Goal: Task Accomplishment & Management: Manage account settings

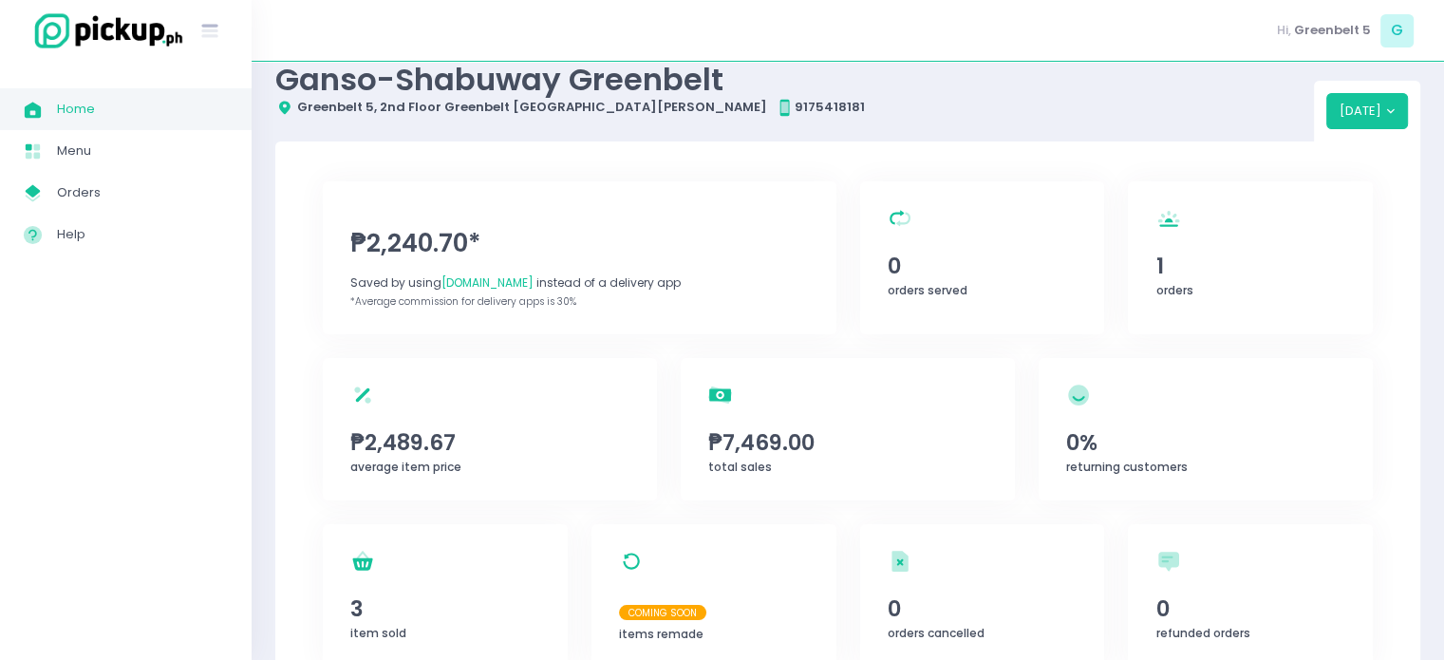
scroll to position [95, 0]
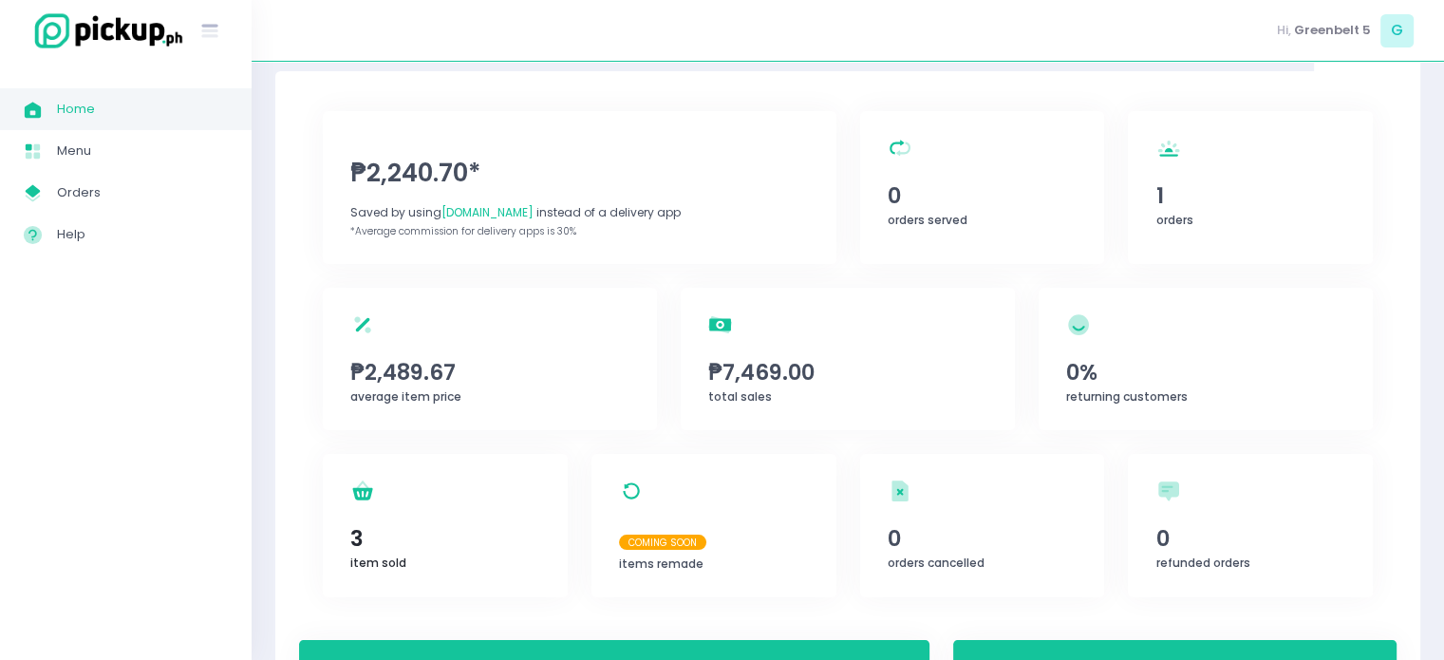
click at [387, 552] on span "3" at bounding box center [444, 538] width 189 height 32
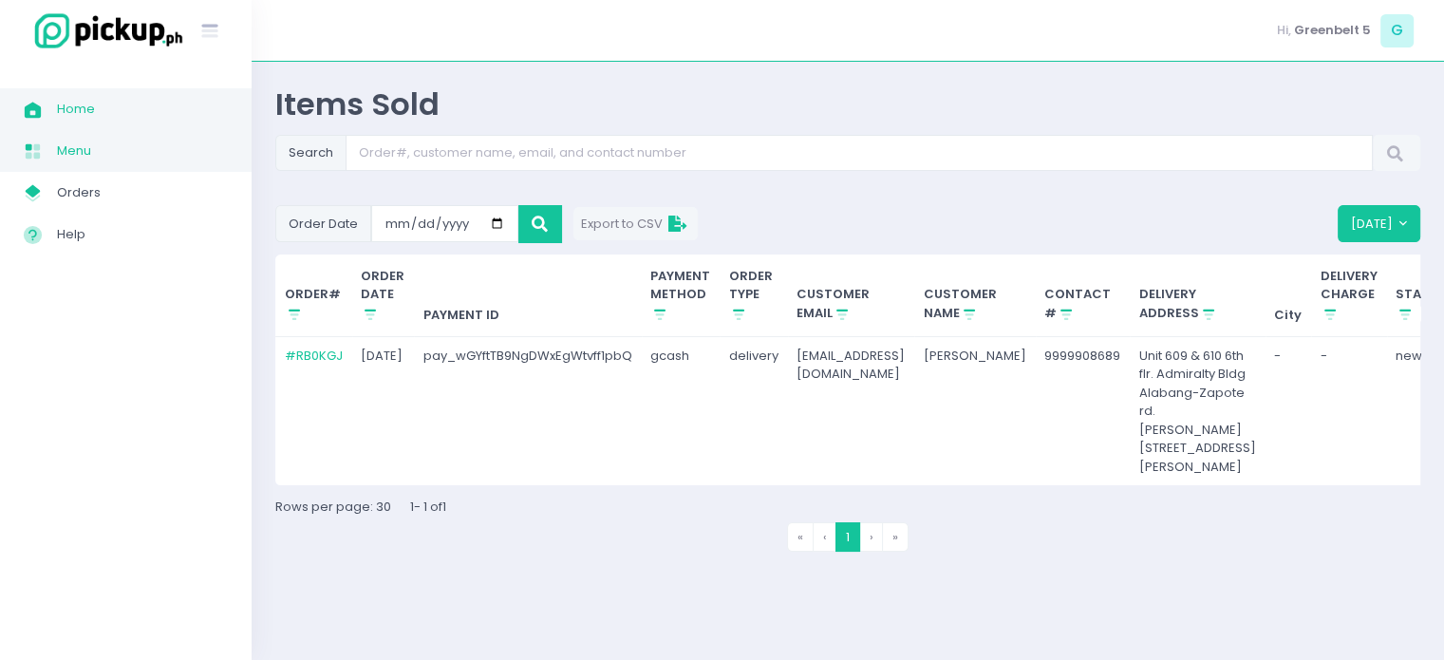
click at [80, 136] on link "Menu Created with Sketch. Menu" at bounding box center [126, 151] width 252 height 42
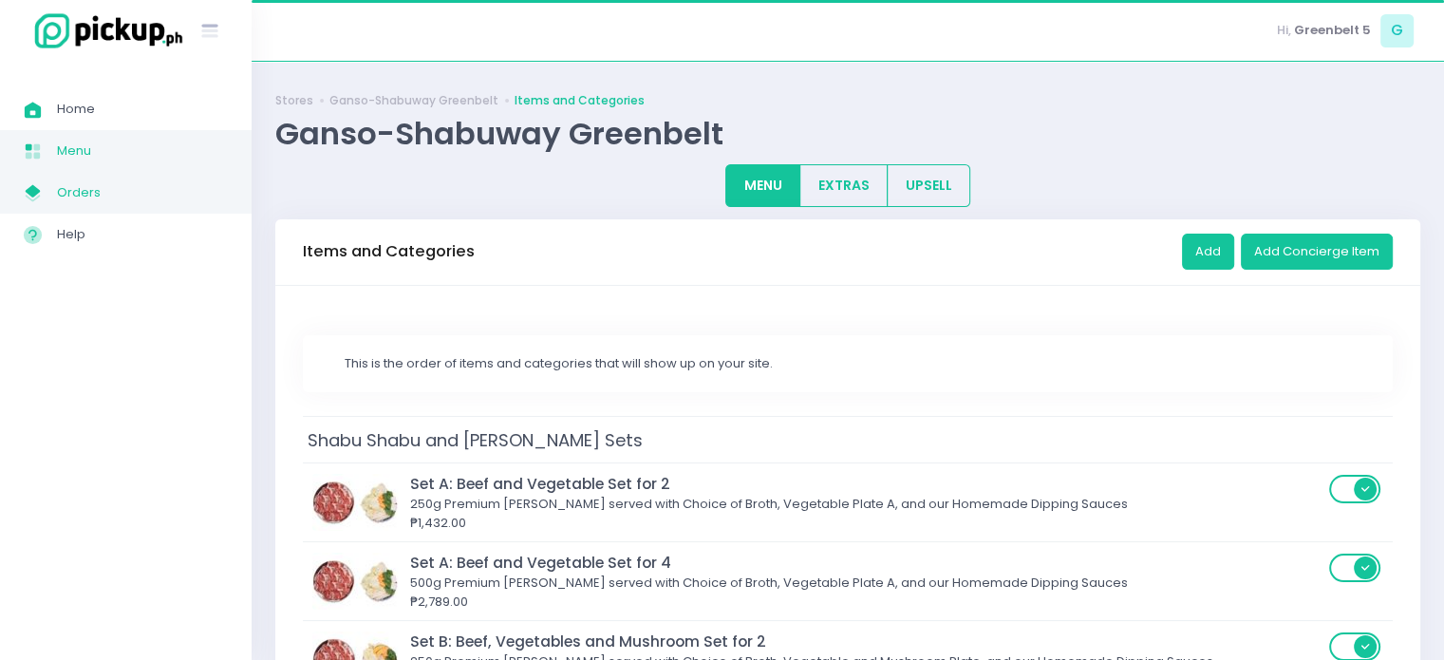
click at [99, 198] on span "Orders" at bounding box center [142, 192] width 171 height 25
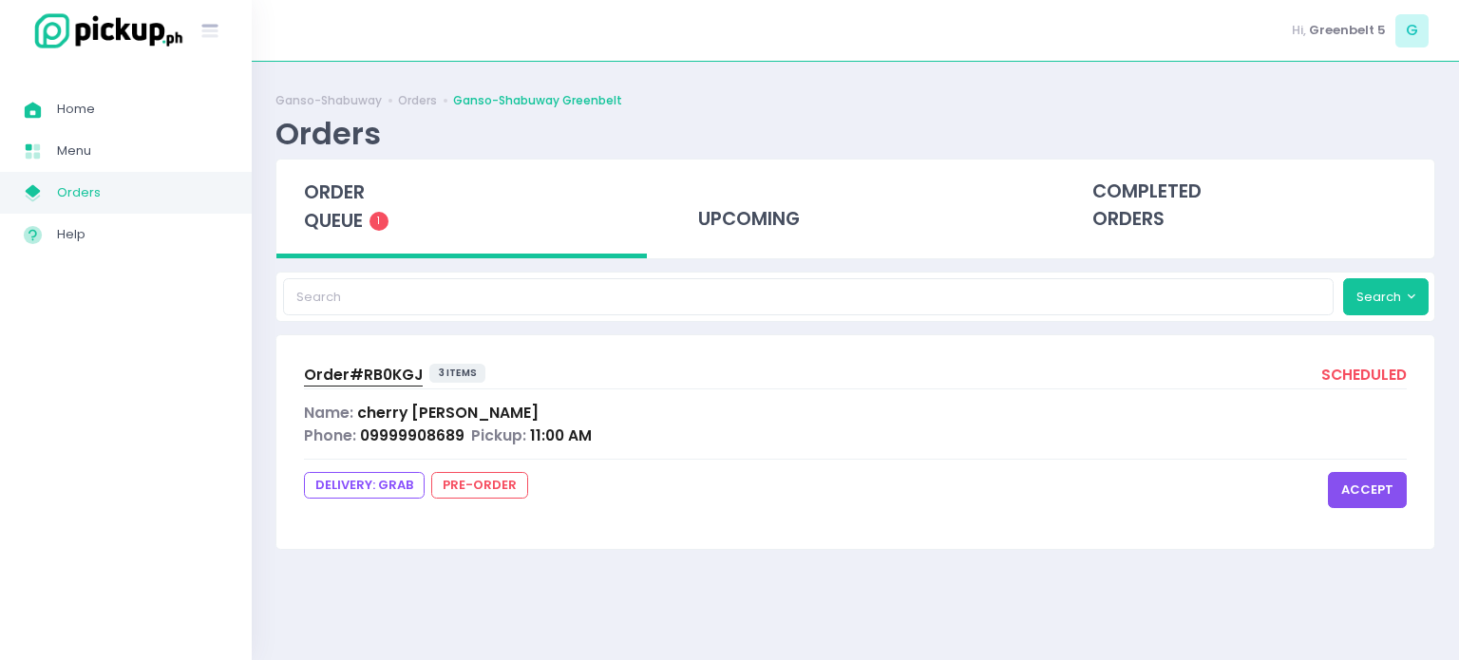
click at [324, 410] on span "Name:" at bounding box center [328, 413] width 49 height 20
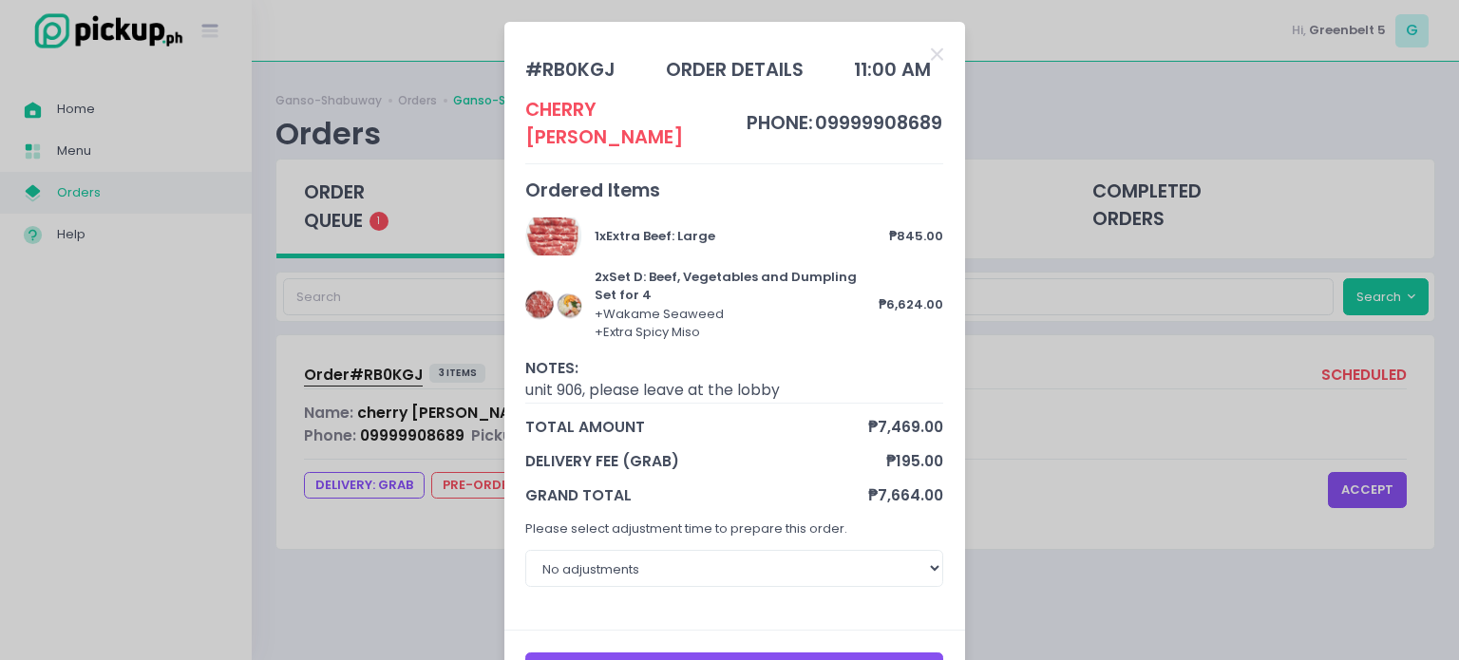
click at [671, 652] on button "Accept" at bounding box center [734, 670] width 418 height 36
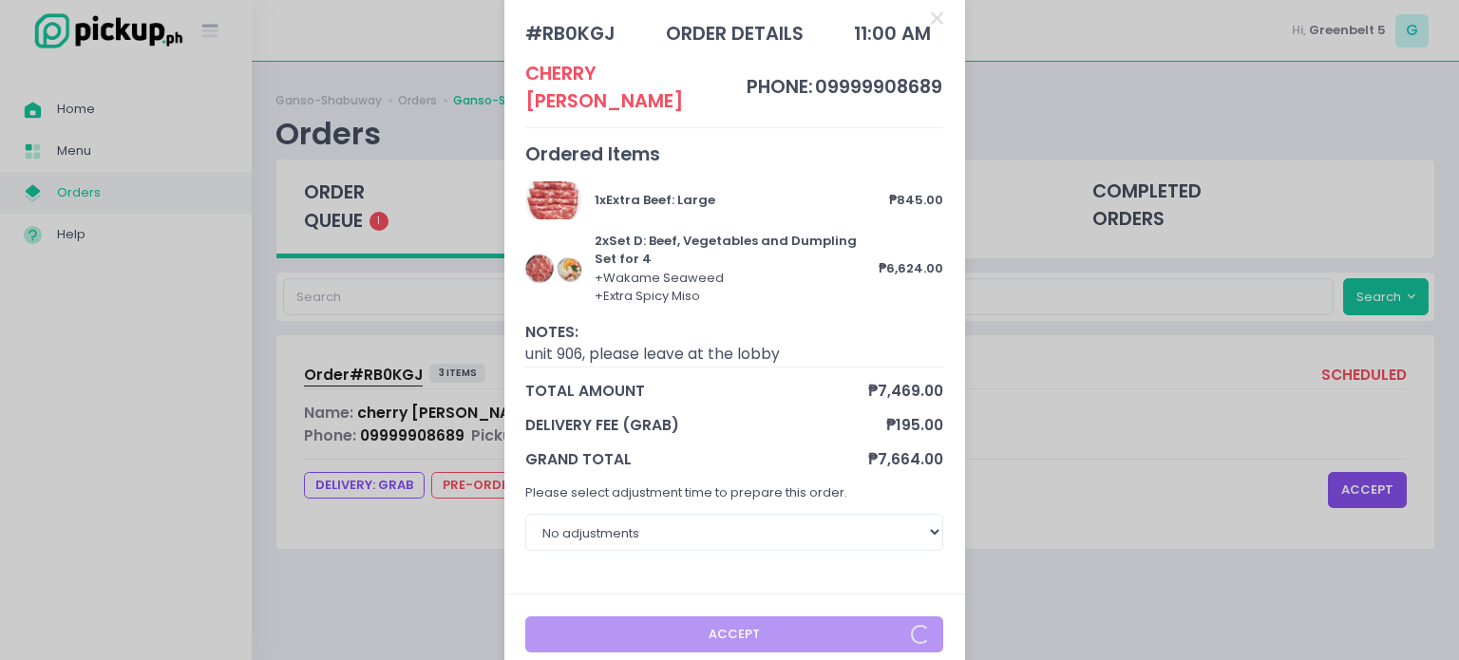
scroll to position [45, 0]
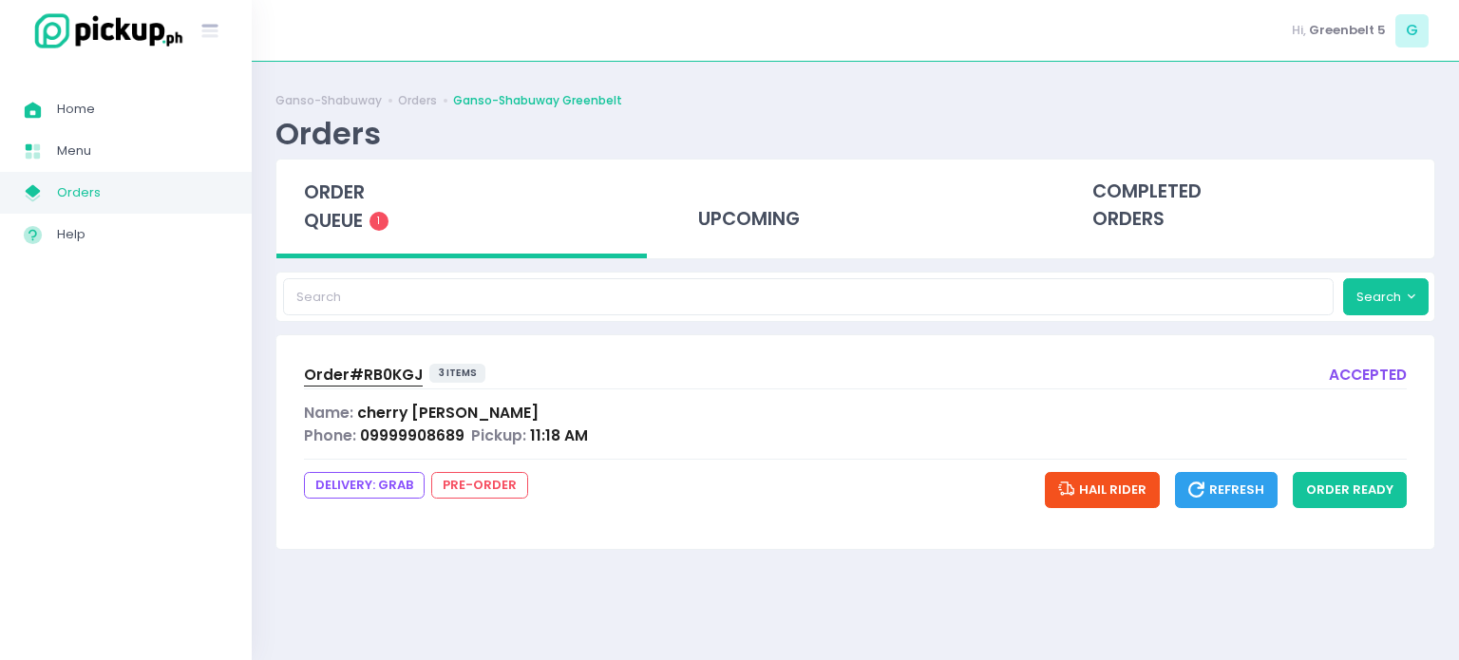
click at [340, 413] on span "Name:" at bounding box center [328, 413] width 49 height 20
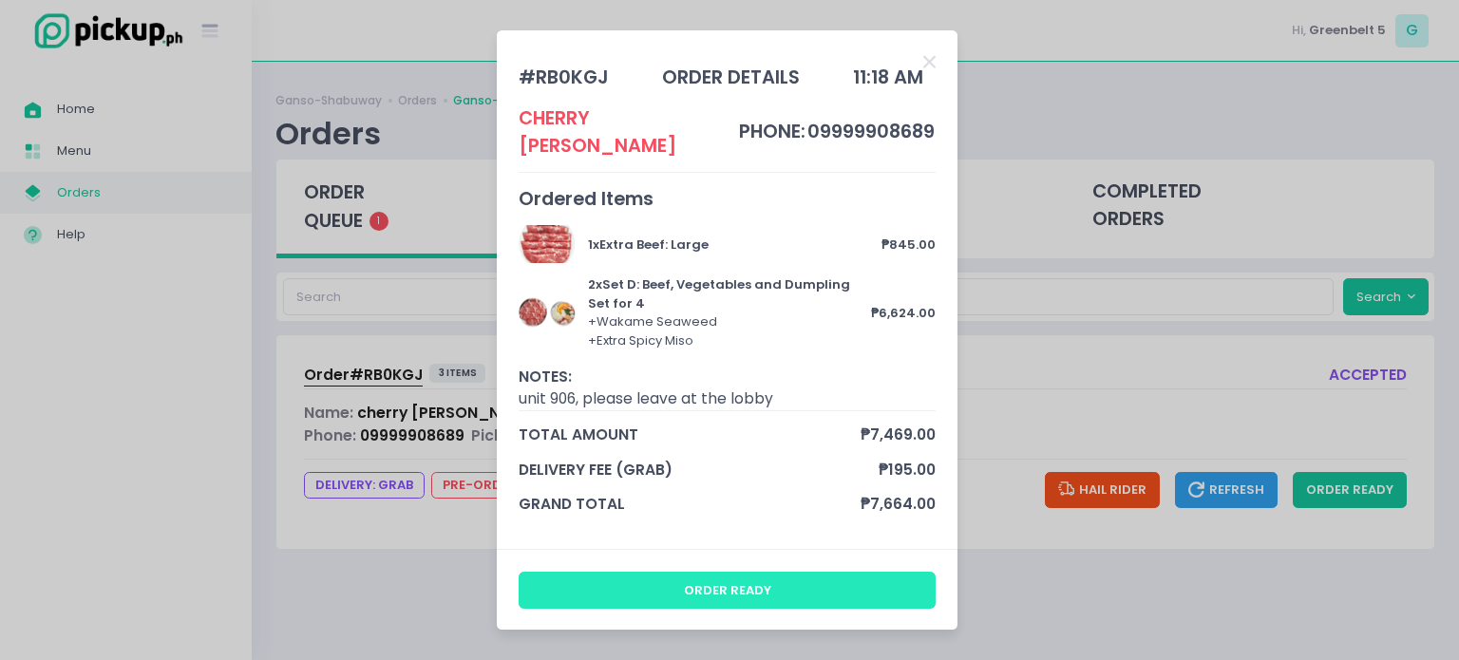
click at [831, 572] on button "order ready" at bounding box center [727, 590] width 418 height 36
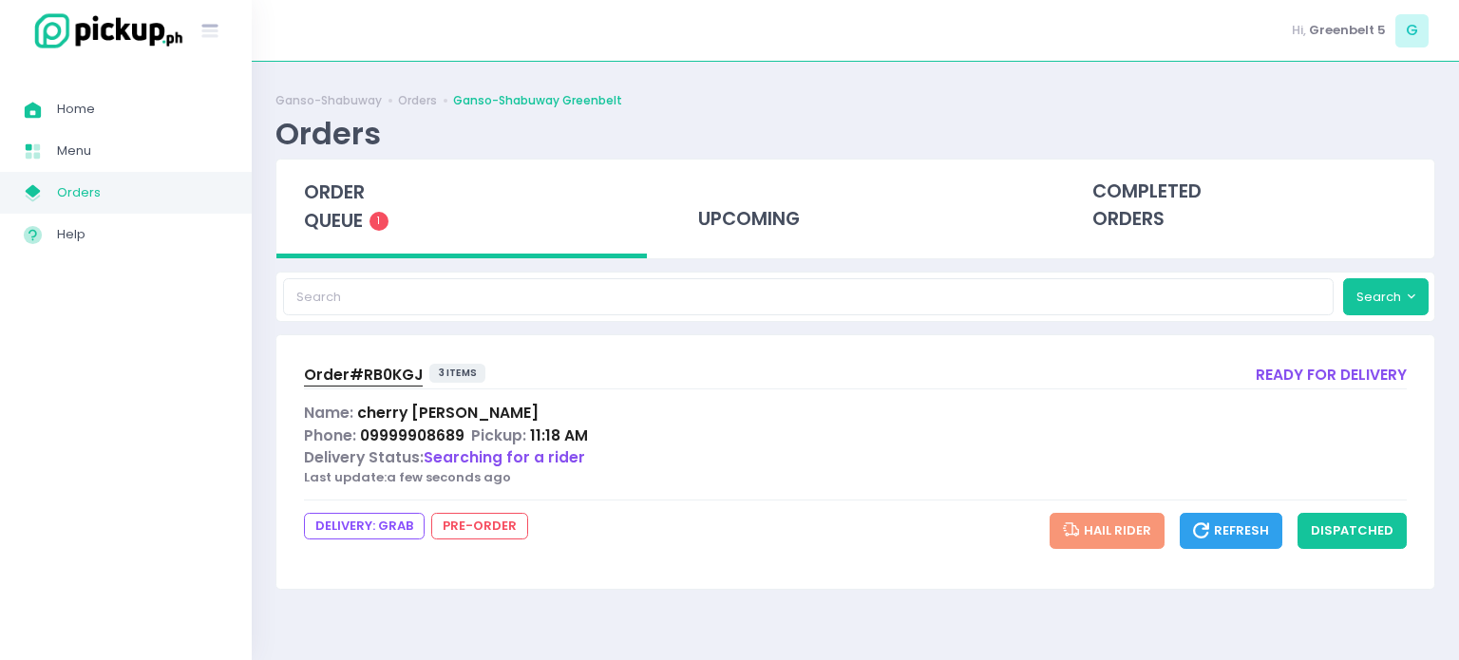
click at [1234, 532] on span "Refresh" at bounding box center [1231, 530] width 76 height 18
drag, startPoint x: 716, startPoint y: 213, endPoint x: 555, endPoint y: 212, distance: 160.5
click at [716, 213] on div "upcoming" at bounding box center [855, 206] width 370 height 93
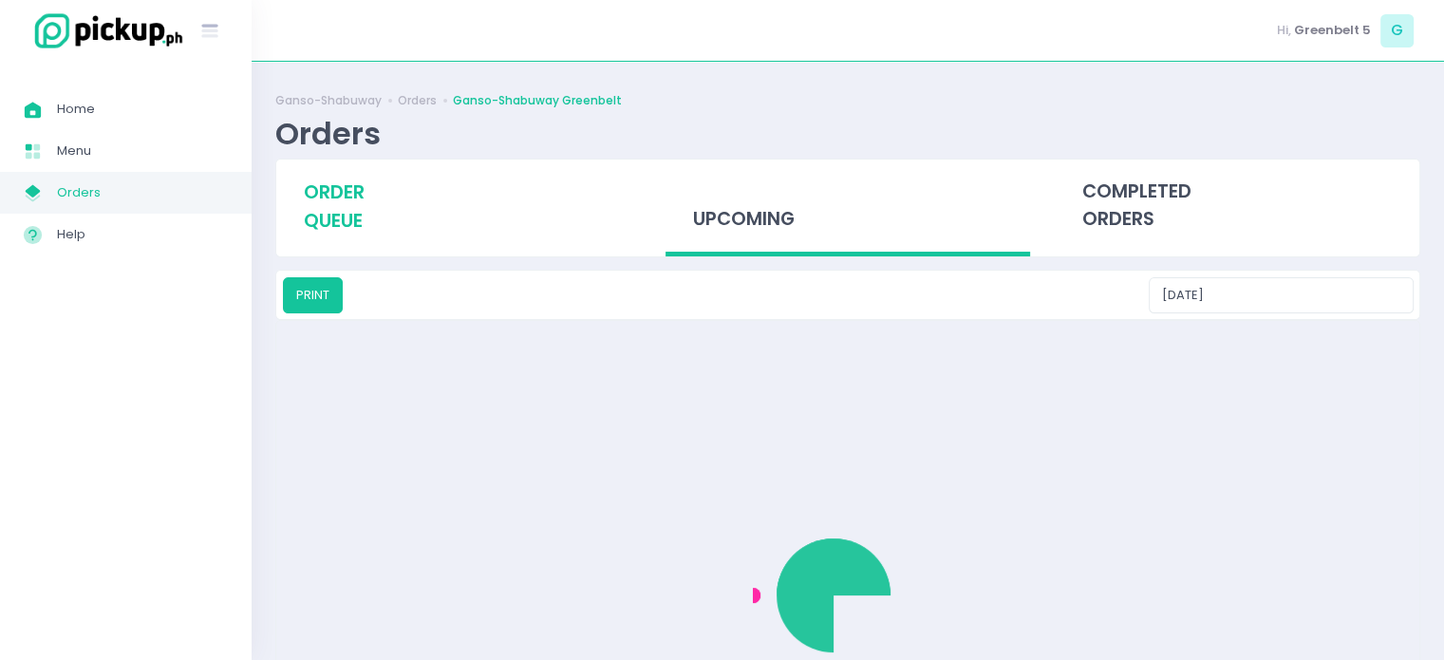
click at [346, 208] on span "order queue" at bounding box center [334, 206] width 61 height 54
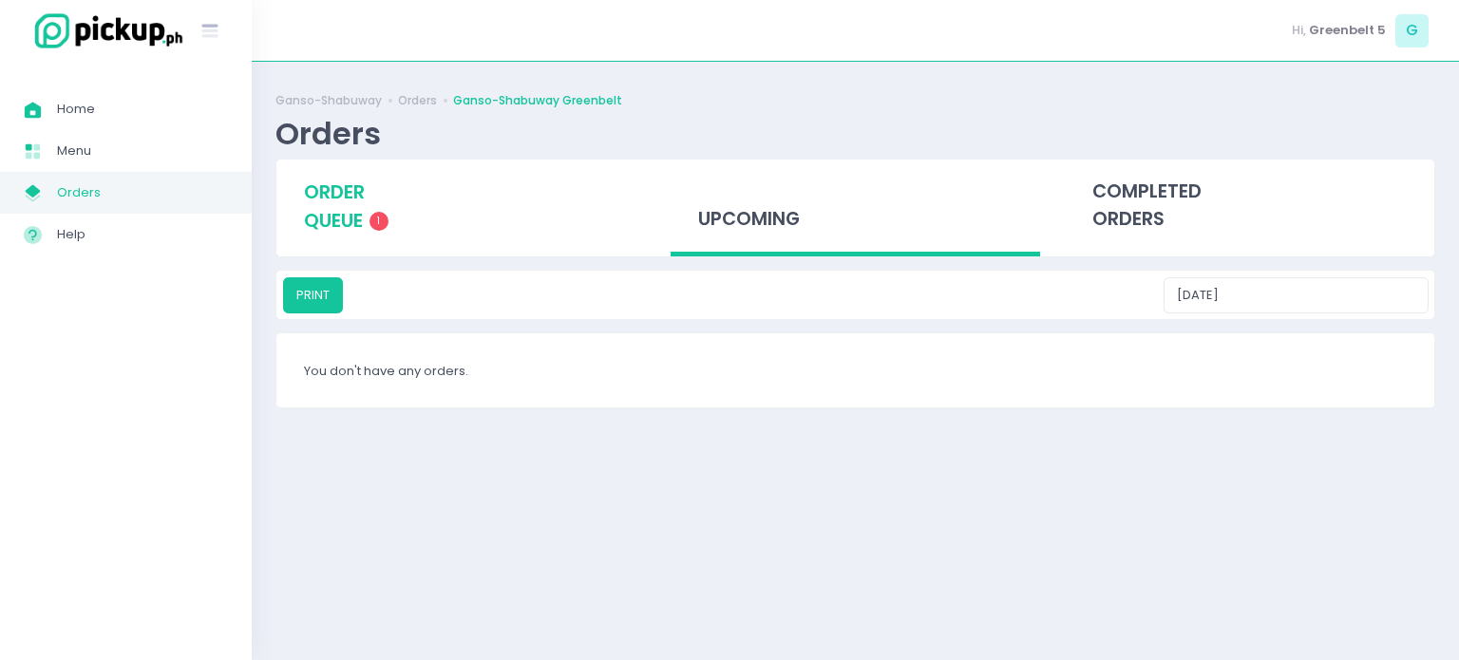
click at [346, 216] on span "order queue" at bounding box center [334, 206] width 61 height 54
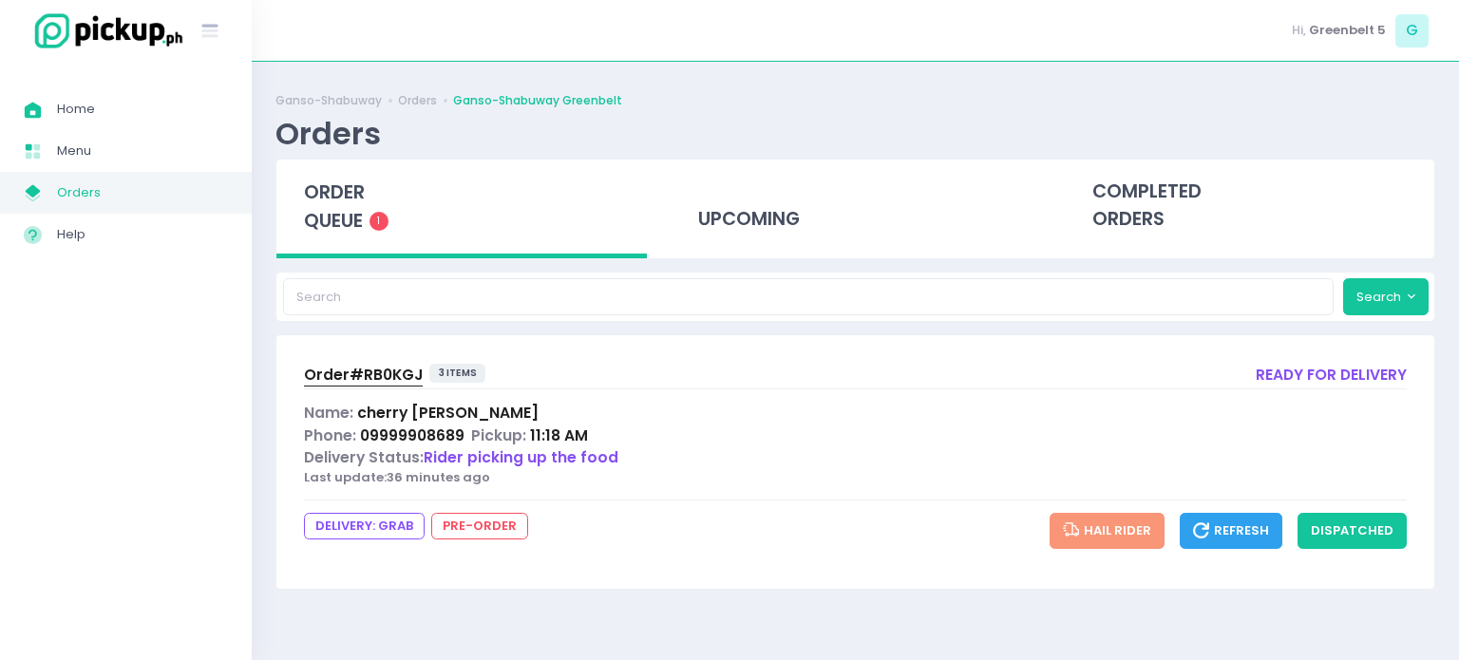
click at [333, 403] on span "Name:" at bounding box center [328, 413] width 49 height 20
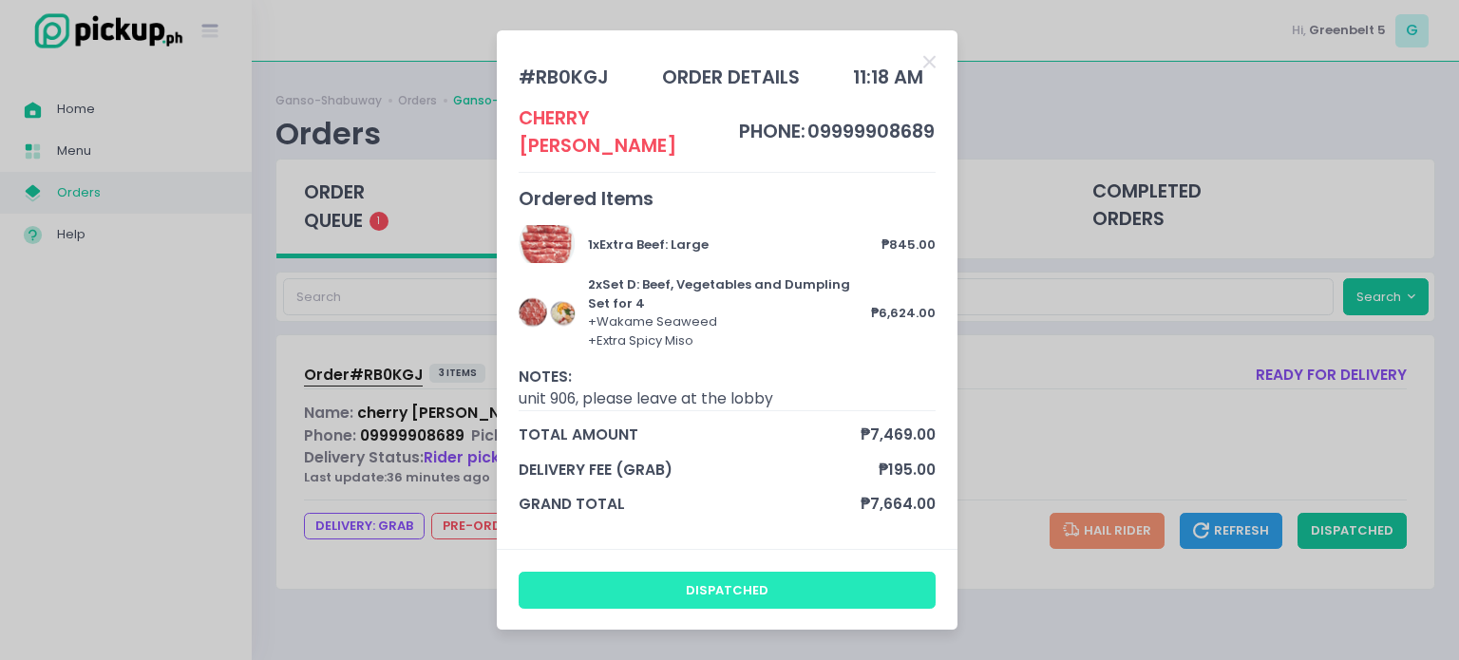
click at [790, 576] on button "dispatched" at bounding box center [727, 590] width 418 height 36
